Goal: Information Seeking & Learning: Learn about a topic

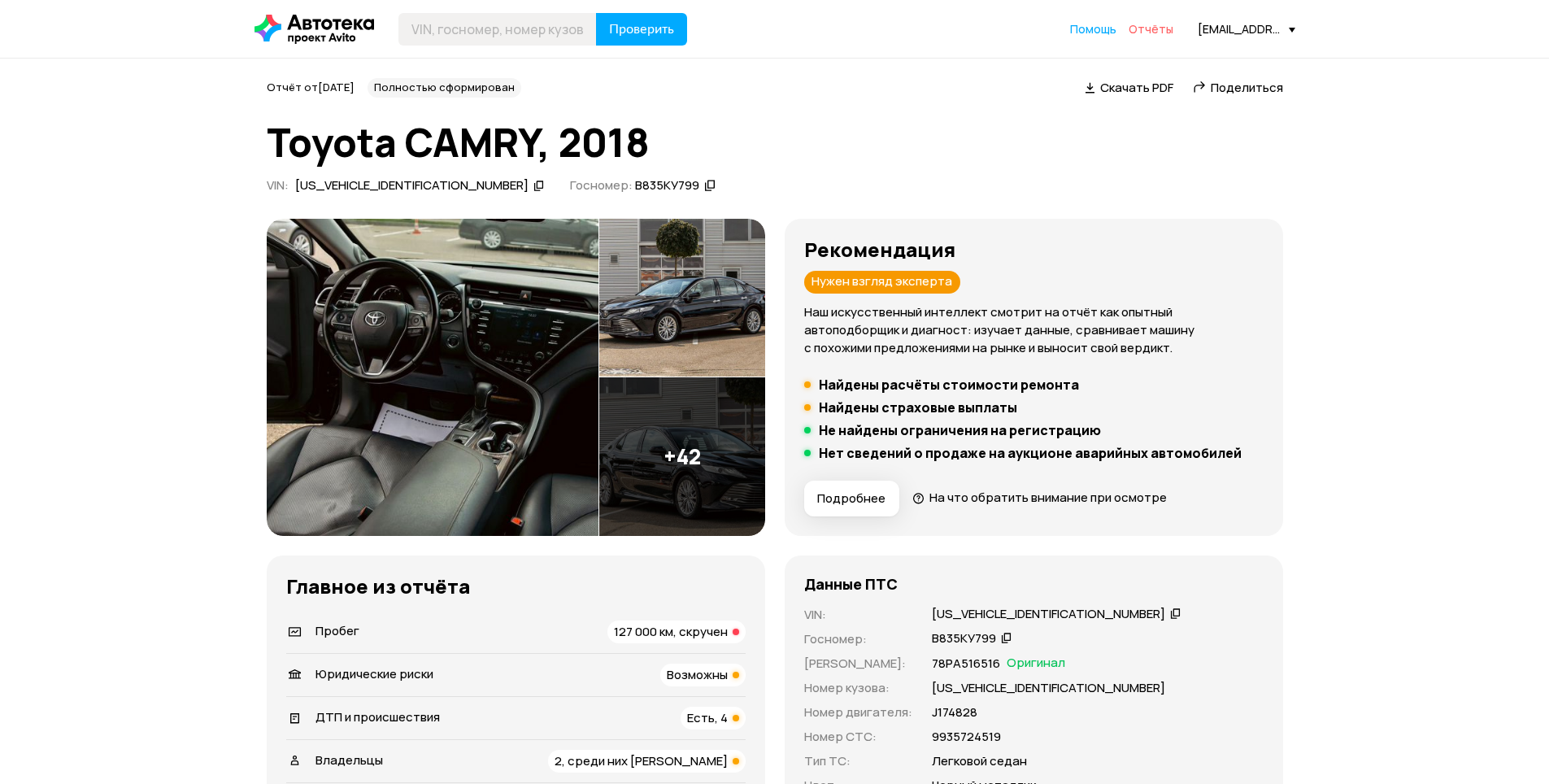
click at [1163, 29] on span "Отчёты" at bounding box center [1151, 29] width 45 height 16
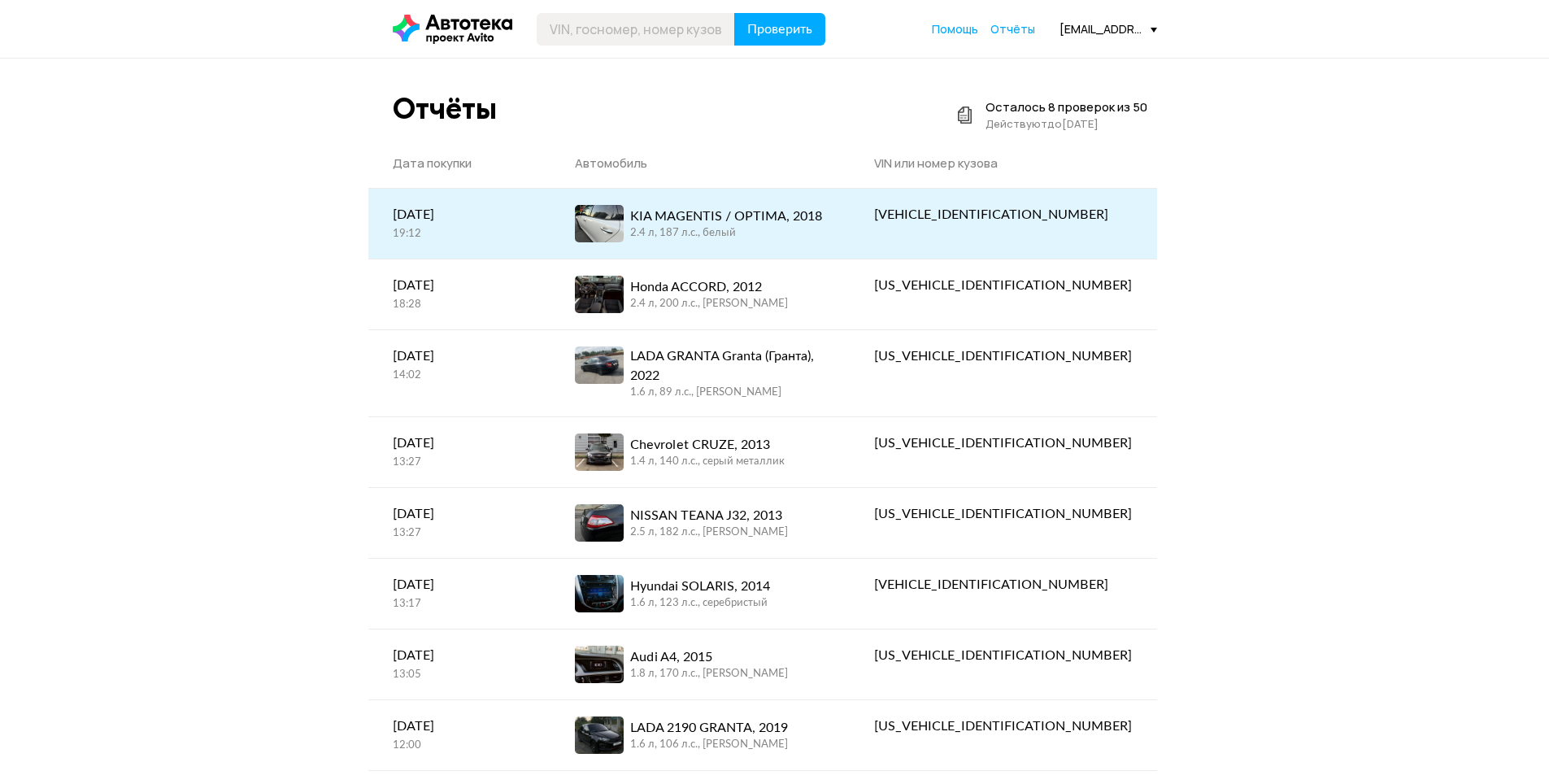
click at [784, 229] on div "2.4 л, 187 л.c., белый" at bounding box center [726, 233] width 192 height 15
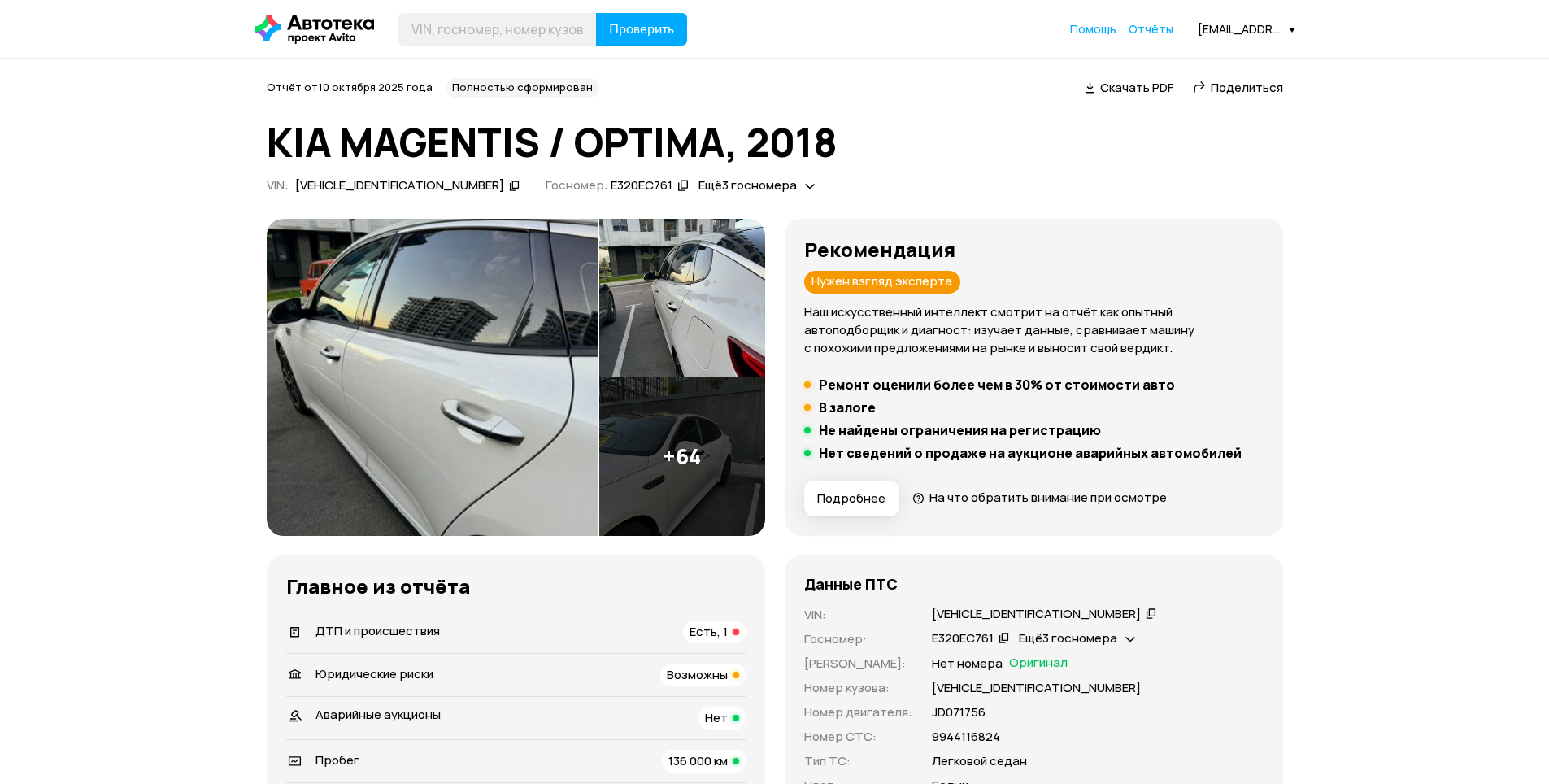
click at [521, 316] on img at bounding box center [433, 376] width 331 height 317
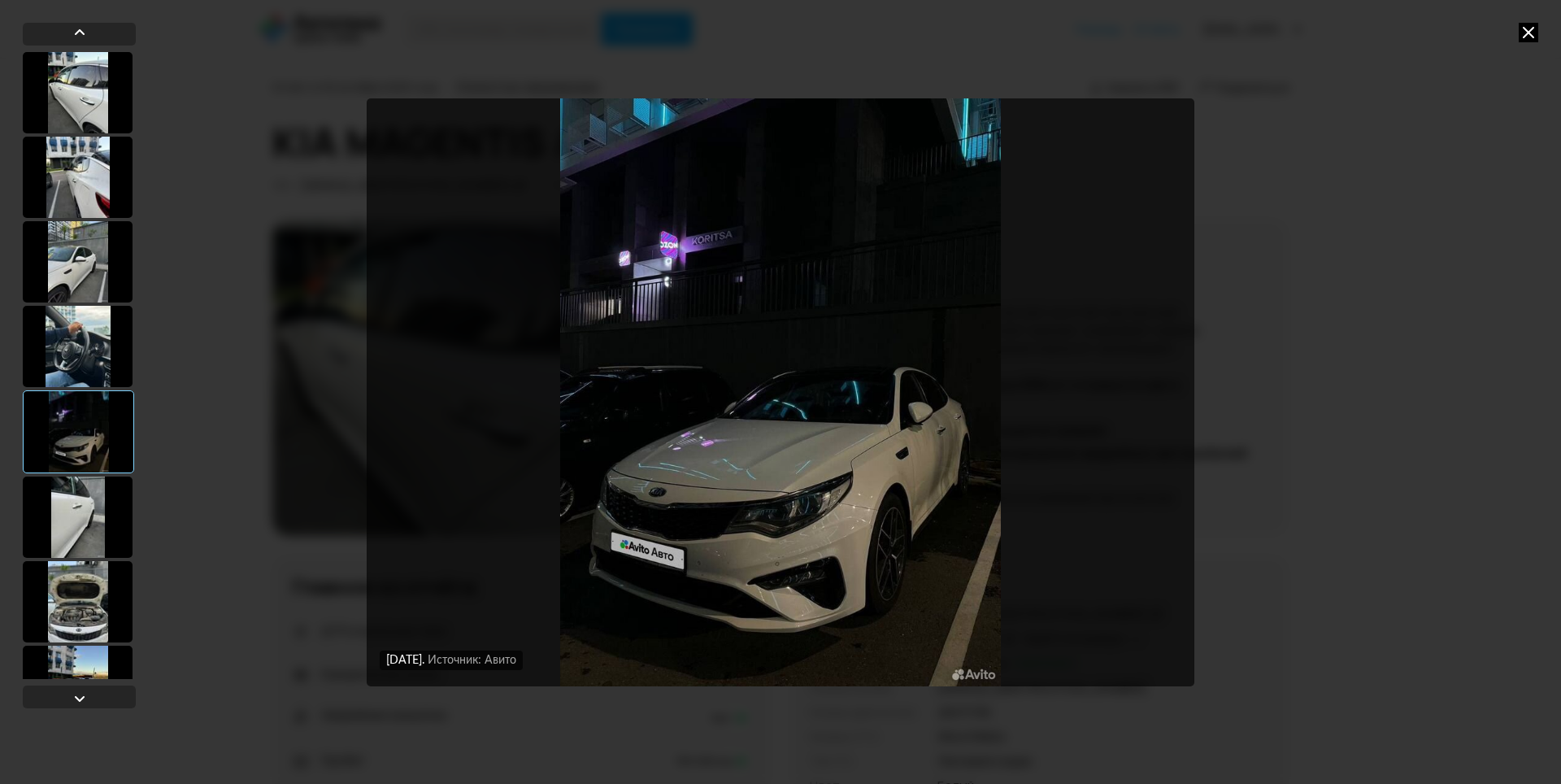
click at [1526, 33] on icon at bounding box center [1529, 32] width 19 height 19
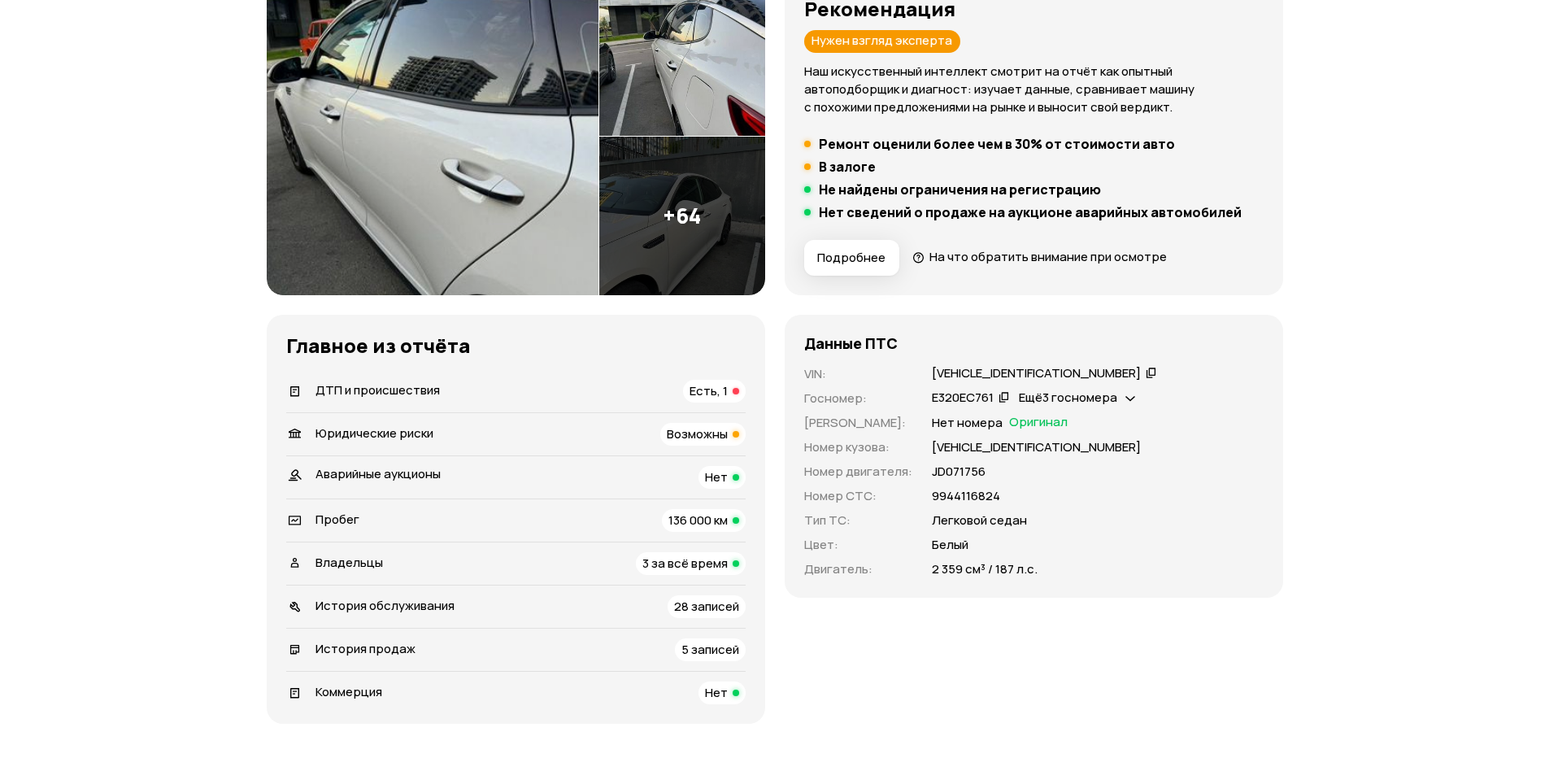
scroll to position [243, 0]
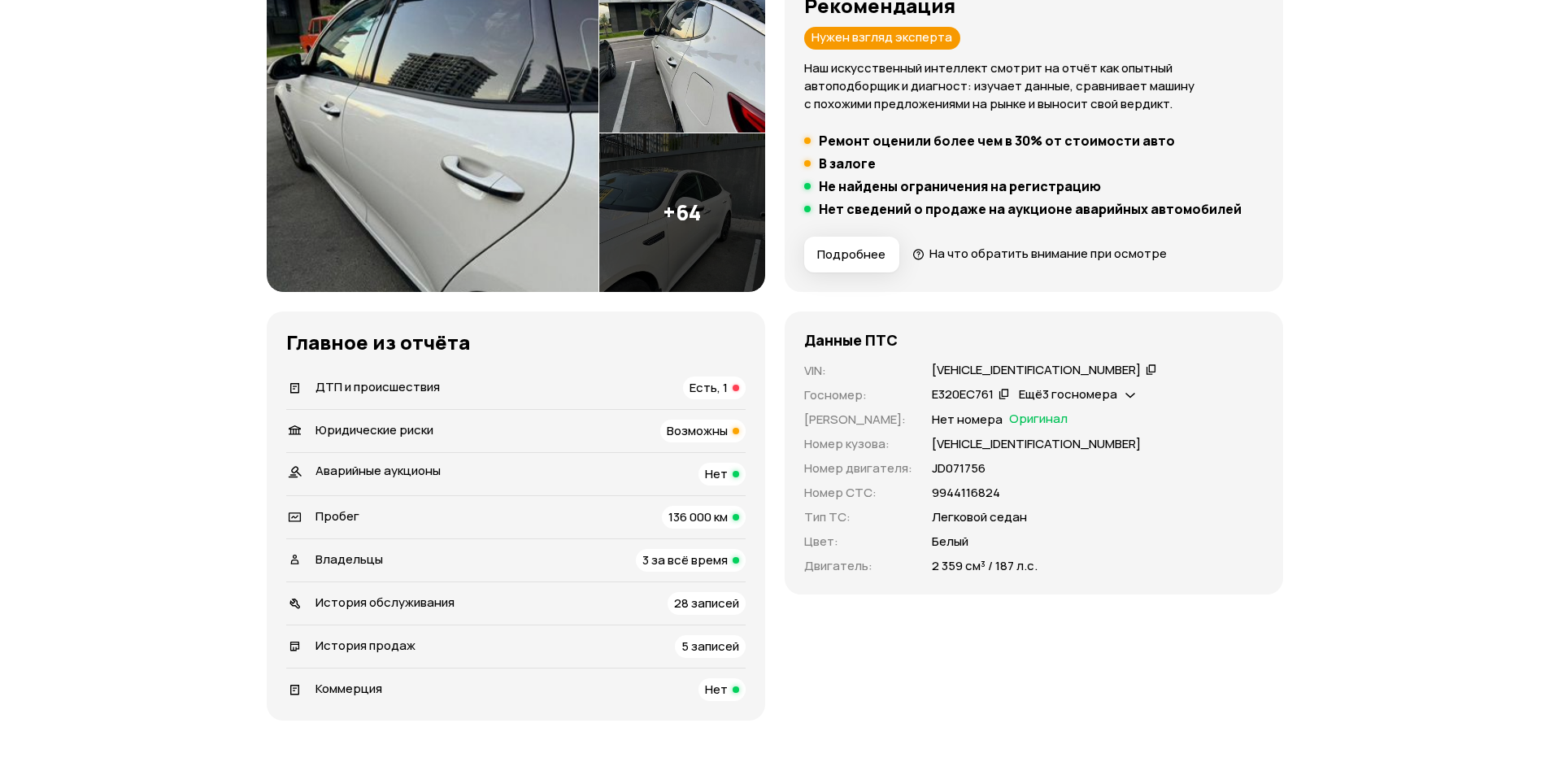
click at [704, 436] on span "Возможны" at bounding box center [697, 430] width 61 height 18
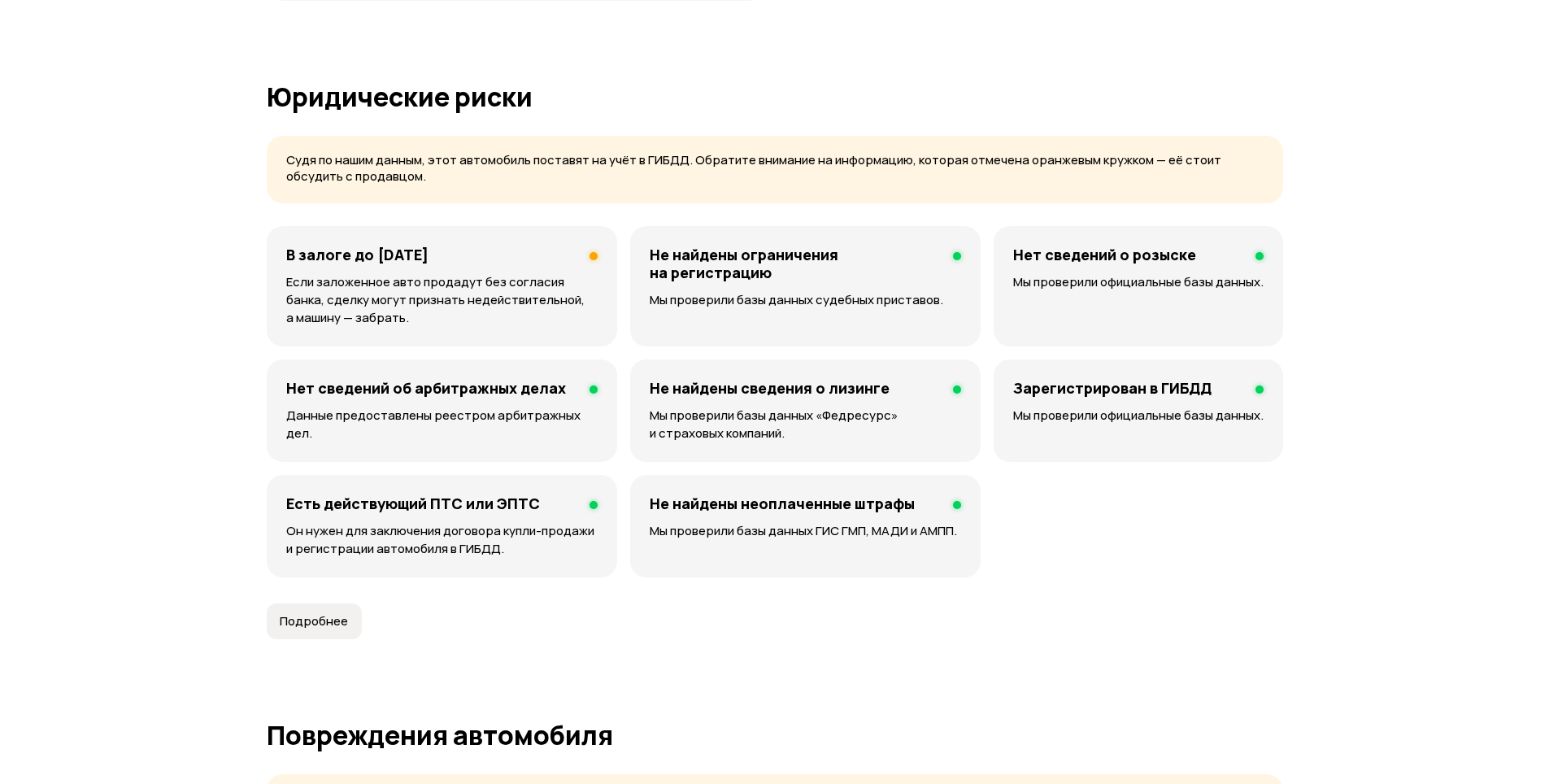
scroll to position [1045, 0]
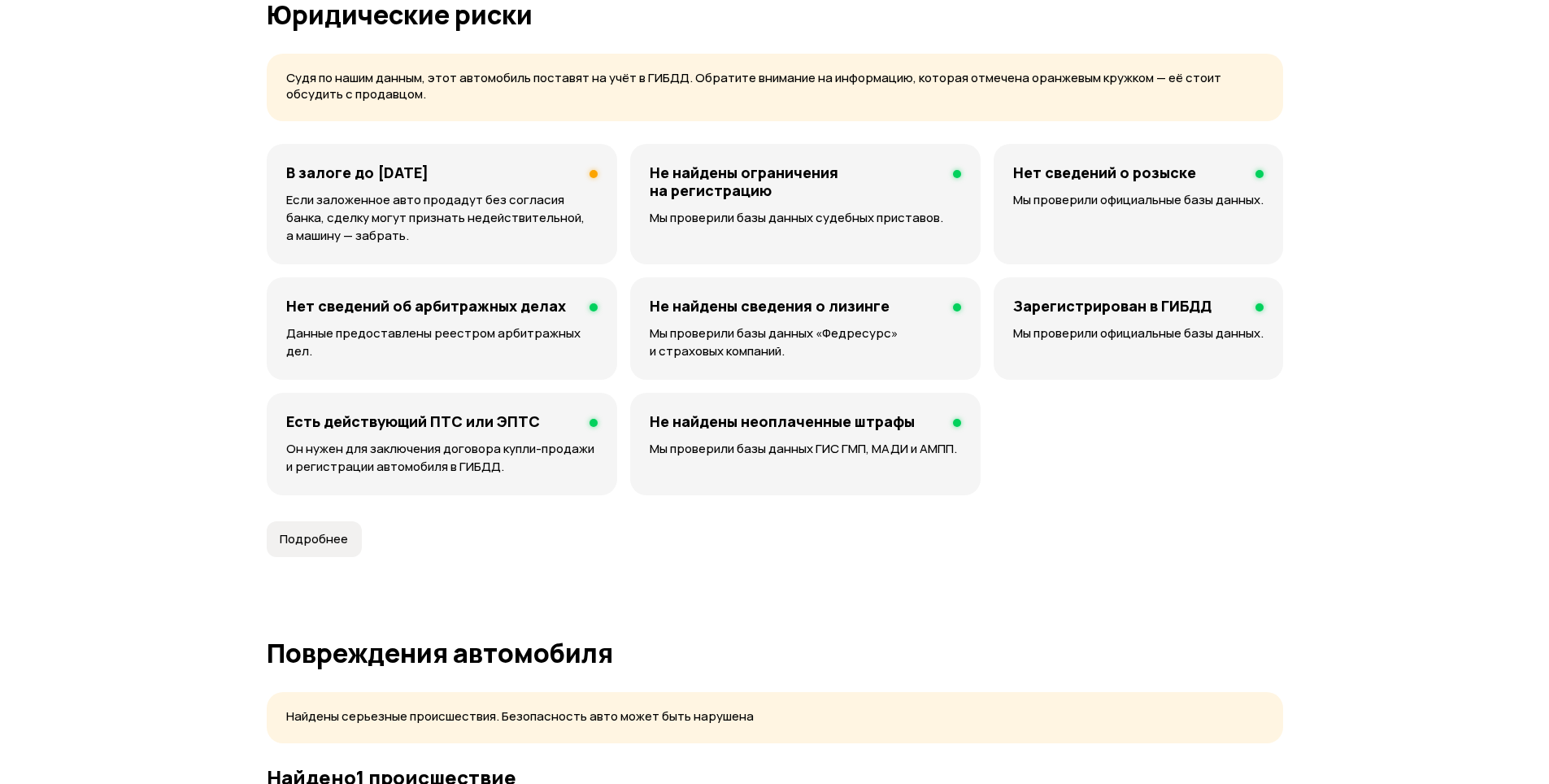
click at [570, 207] on p "Если заложенное авто продадут без согласия банка, сделку могут признать недейст…" at bounding box center [442, 217] width 312 height 54
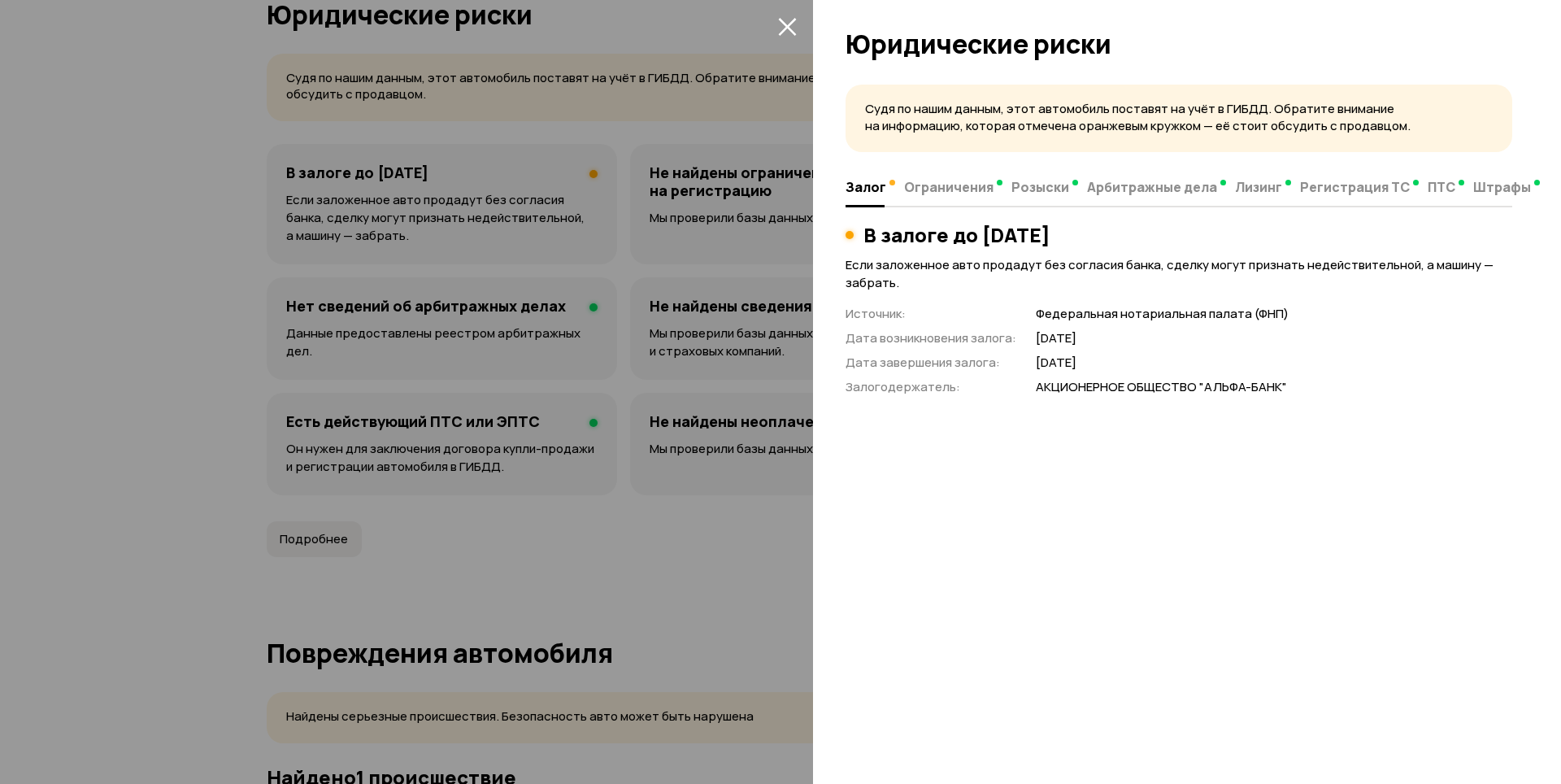
click at [789, 24] on icon "закрыть" at bounding box center [787, 26] width 18 height 18
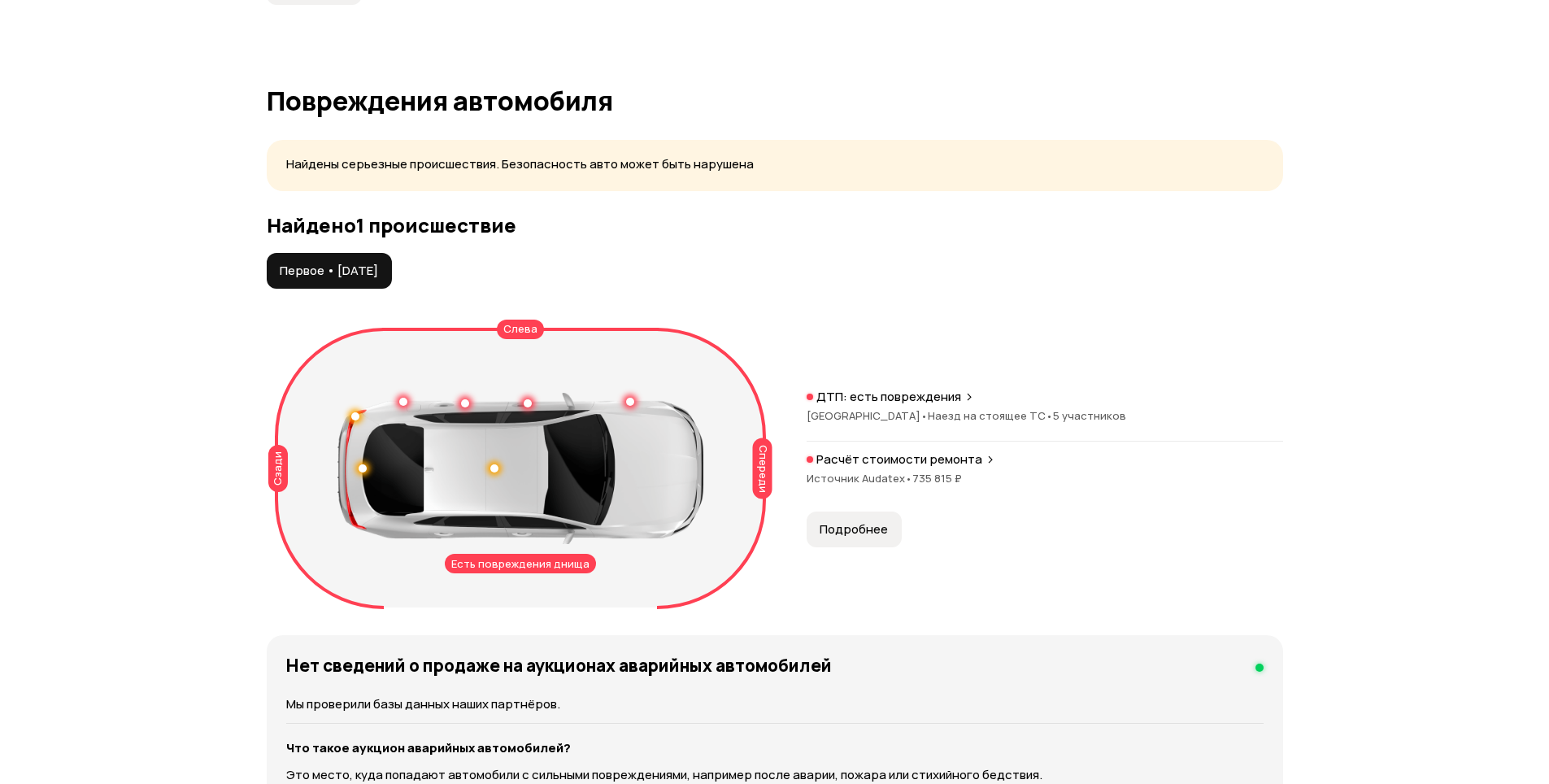
scroll to position [1614, 0]
